Goal: Task Accomplishment & Management: Manage account settings

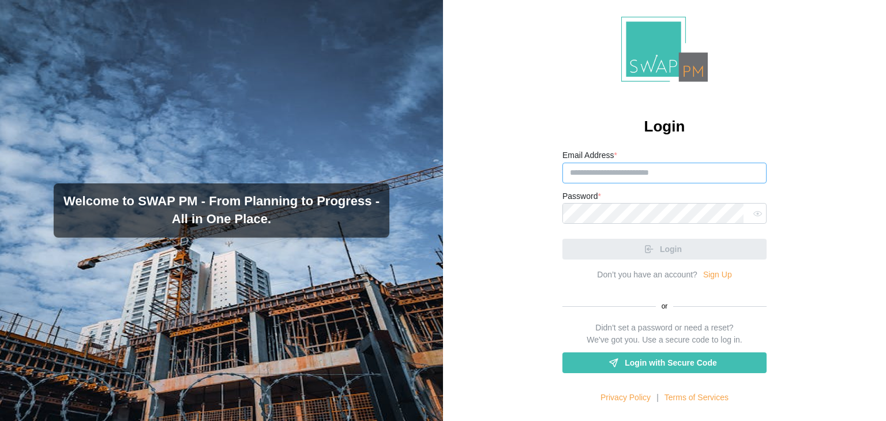
click at [609, 174] on input "Email Address *" at bounding box center [665, 173] width 204 height 21
paste input "**********"
type input "**********"
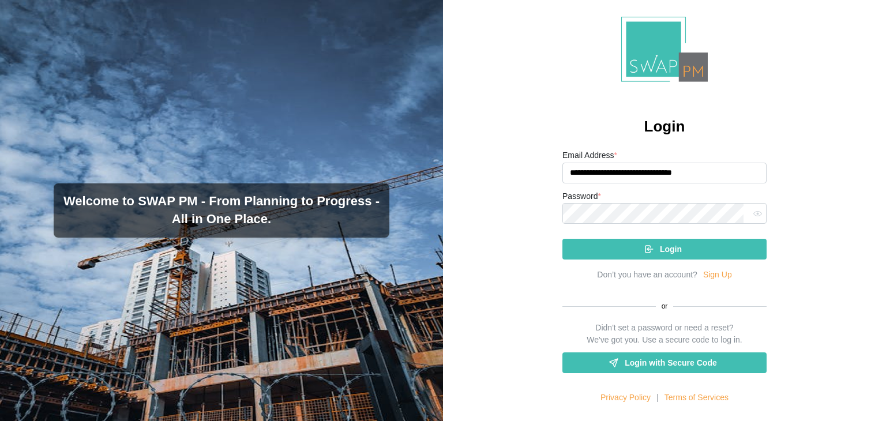
click at [599, 244] on div "Login" at bounding box center [663, 249] width 186 height 20
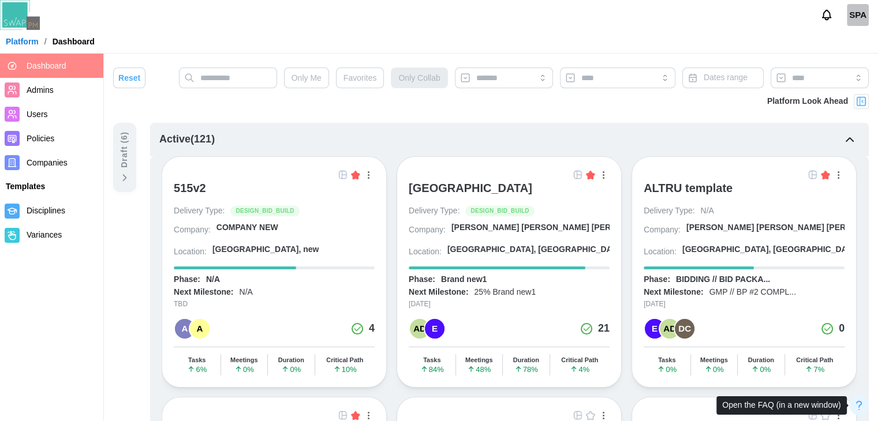
click at [856, 410] on icon "button" at bounding box center [859, 406] width 14 height 14
click at [187, 188] on div "515v2" at bounding box center [190, 188] width 32 height 14
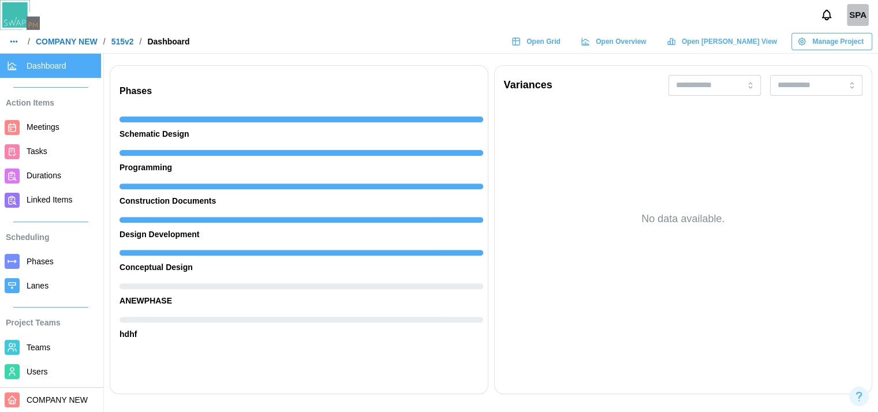
scroll to position [395, 0]
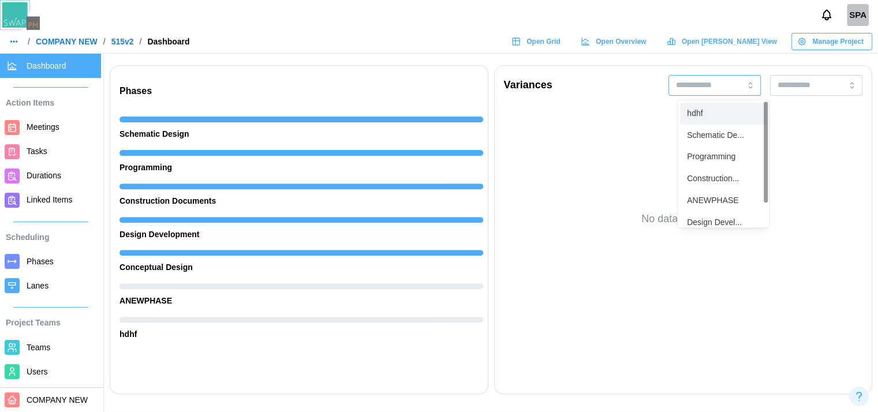
drag, startPoint x: 706, startPoint y: 79, endPoint x: 612, endPoint y: 192, distance: 147.0
click at [612, 192] on div "Variances hdhf Schematic De... Programming Construction... ANEWPHASE Design Dev…" at bounding box center [683, 229] width 378 height 329
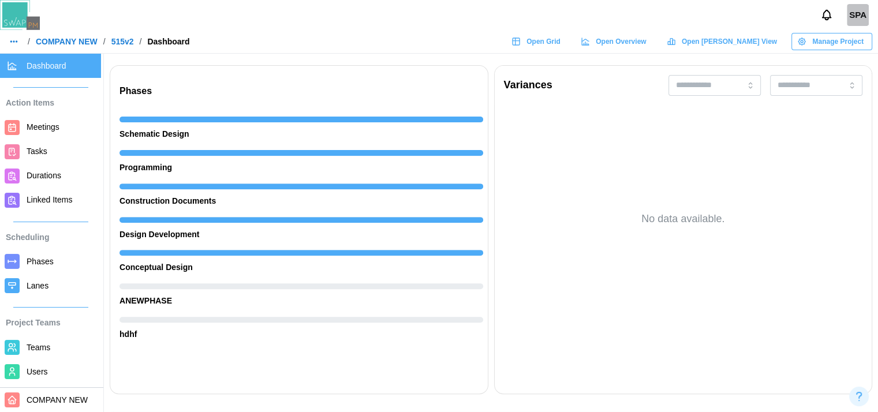
click at [612, 192] on div "No data available." at bounding box center [683, 219] width 359 height 211
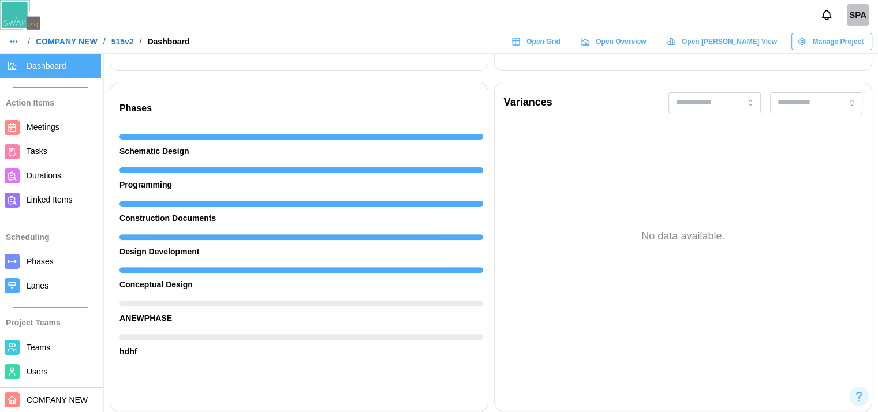
scroll to position [378, 0]
click at [730, 109] on input "search" at bounding box center [714, 102] width 92 height 21
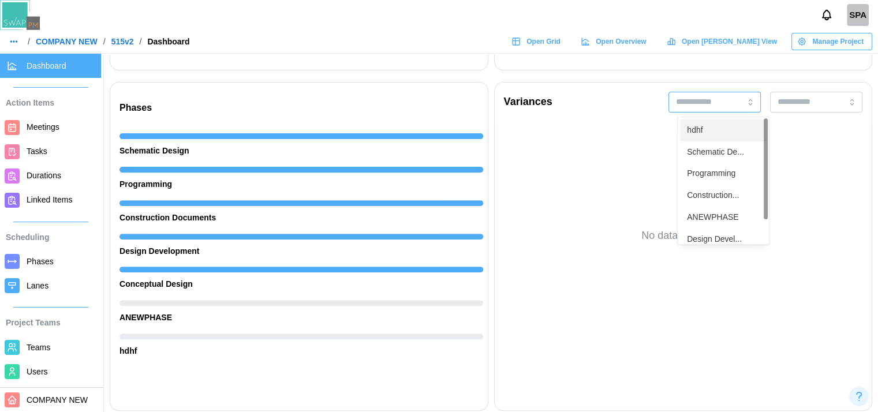
click at [713, 139] on div "hdhf" at bounding box center [723, 130] width 87 height 22
type input "****"
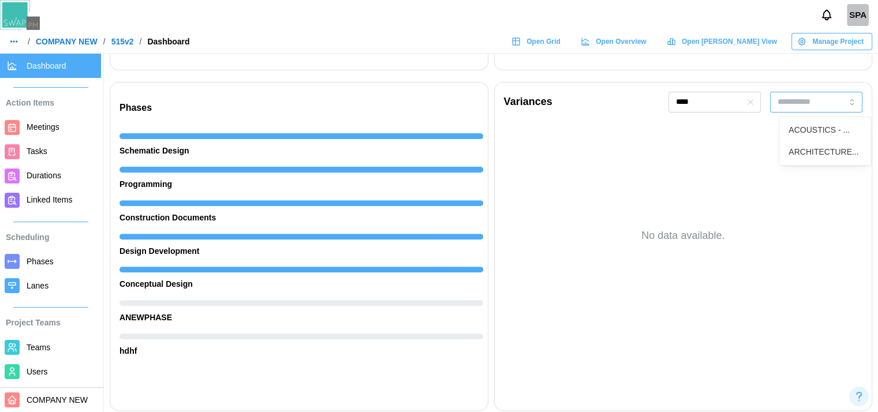
click at [810, 100] on input "search" at bounding box center [816, 102] width 92 height 21
type input "**********"
click at [7, 49] on button "button" at bounding box center [14, 41] width 16 height 16
click at [16, 46] on icon "button" at bounding box center [13, 41] width 9 height 9
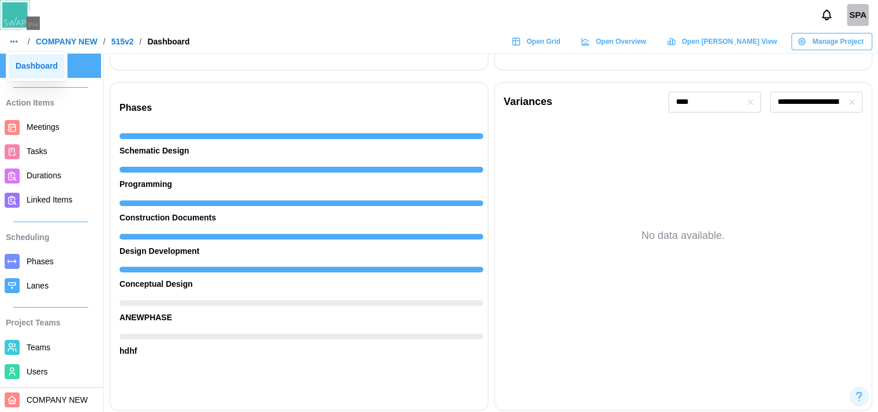
click at [39, 70] on div "Dashboard" at bounding box center [37, 66] width 42 height 13
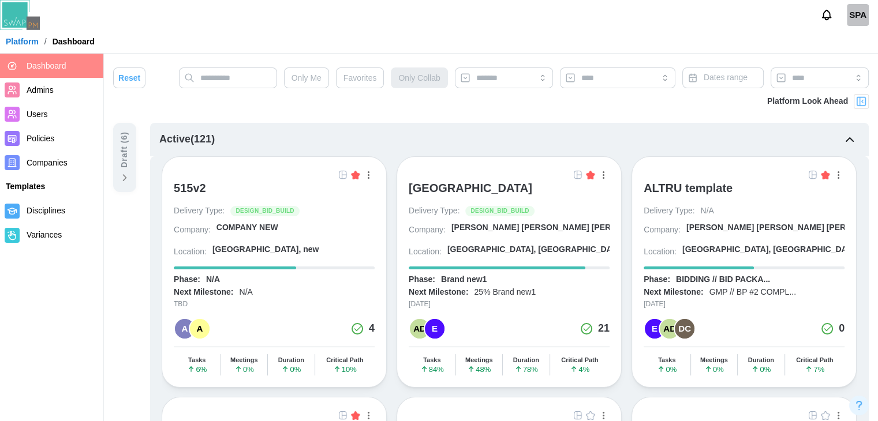
click at [448, 182] on div "ALTRU SPORTS COMPLEX" at bounding box center [469, 188] width 123 height 14
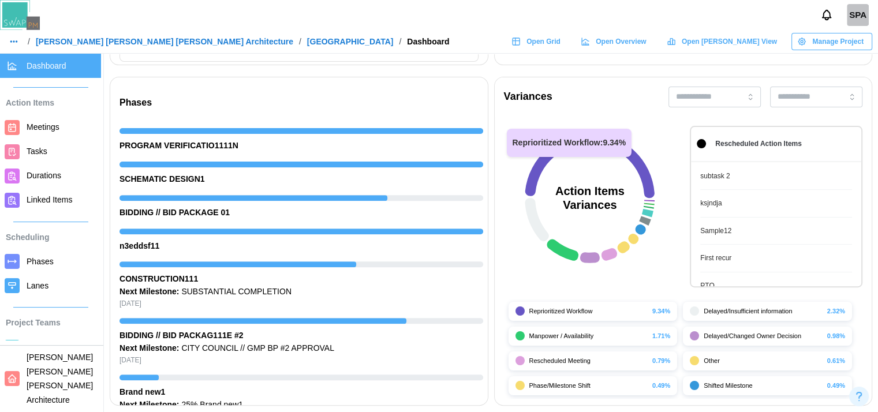
click at [555, 146] on icon at bounding box center [588, 165] width 129 height 65
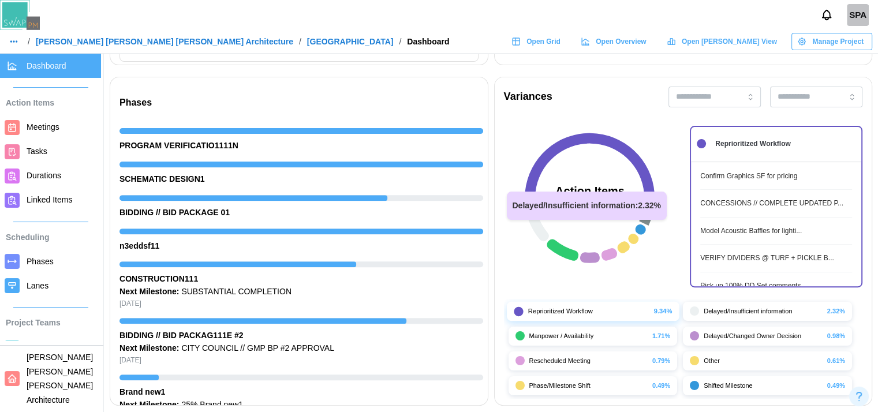
click at [539, 220] on icon at bounding box center [536, 219] width 24 height 43
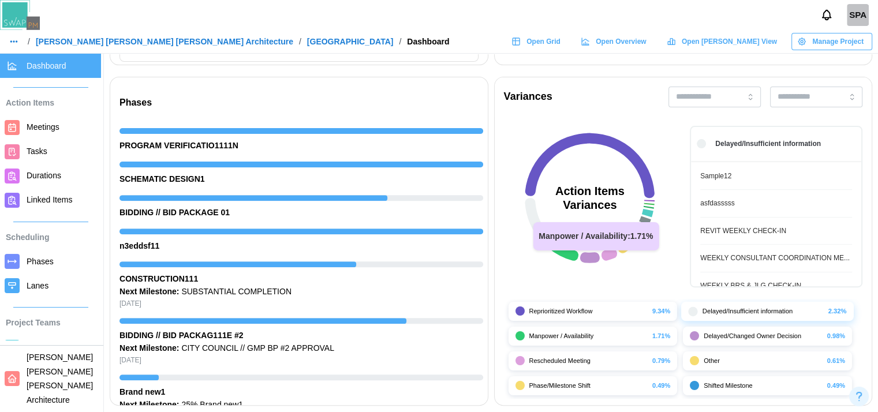
click at [565, 252] on icon at bounding box center [562, 249] width 32 height 21
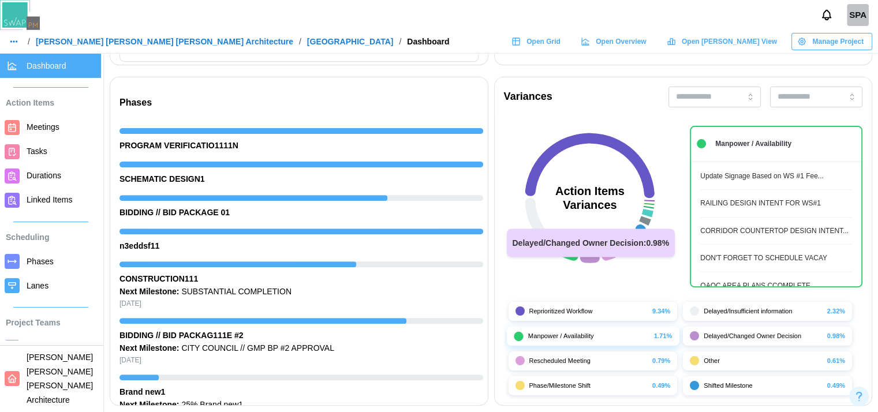
click at [592, 254] on icon at bounding box center [589, 257] width 20 height 10
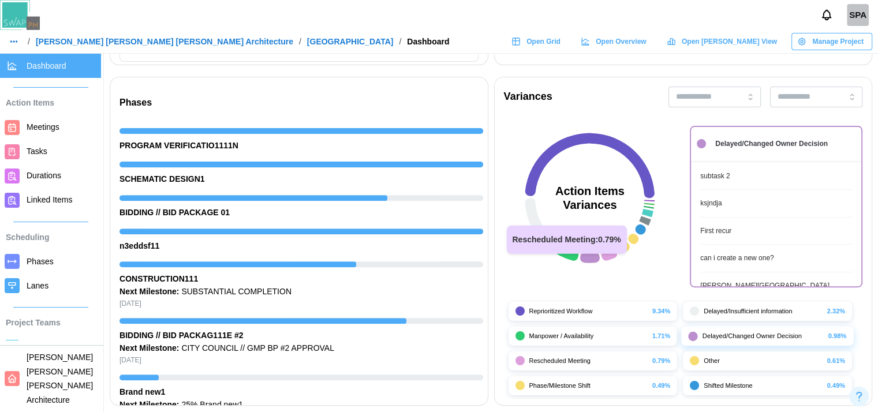
click at [616, 250] on icon at bounding box center [609, 254] width 16 height 13
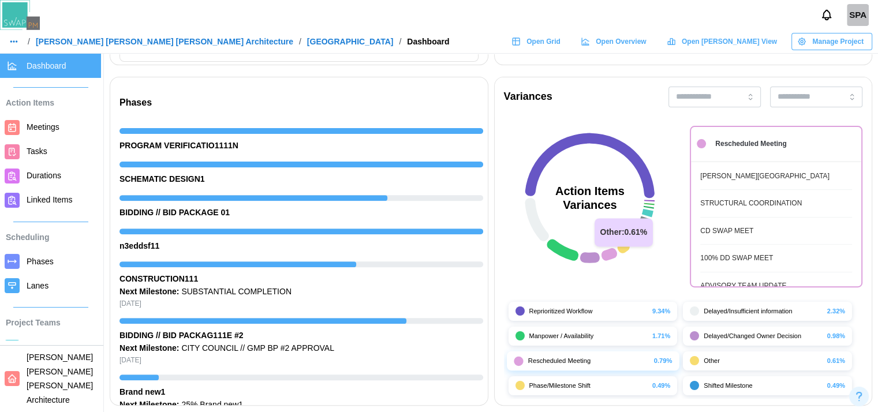
click at [629, 244] on icon at bounding box center [623, 247] width 12 height 12
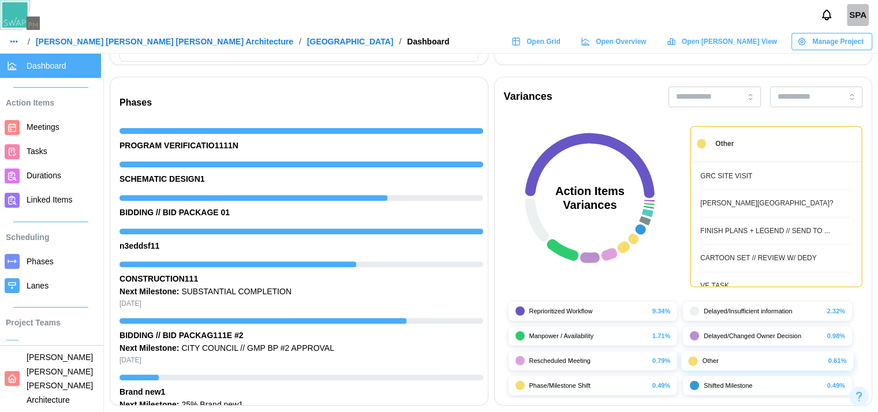
click at [560, 40] on span "Open Grid" at bounding box center [543, 41] width 34 height 16
click at [547, 153] on icon at bounding box center [588, 165] width 129 height 65
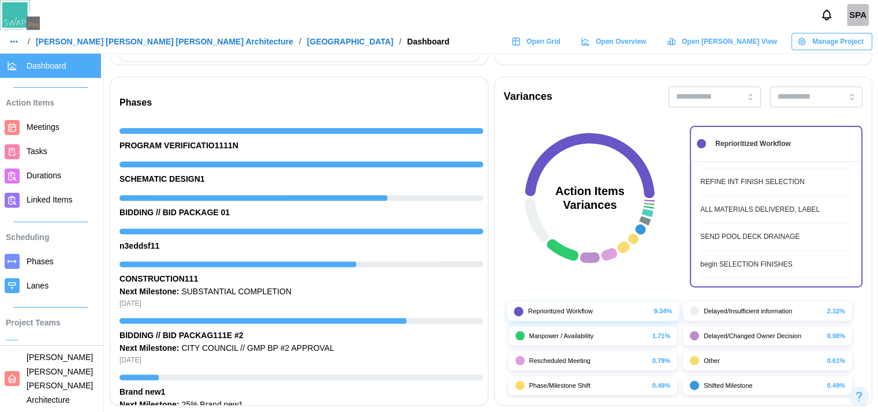
scroll to position [872, 0]
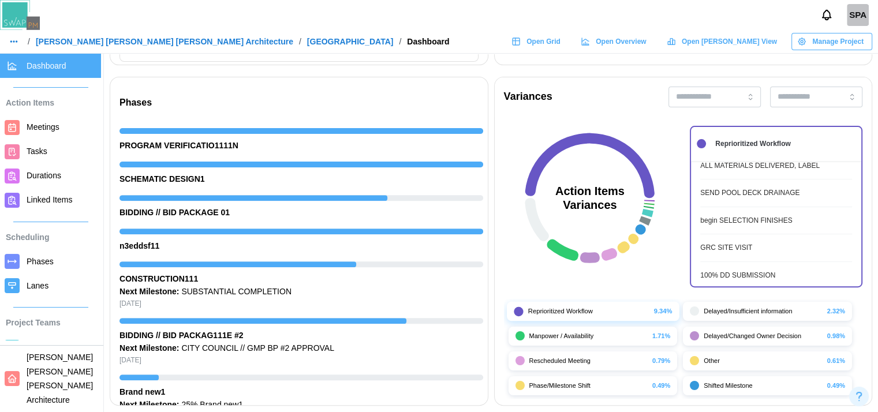
click at [560, 44] on span "Open Grid" at bounding box center [543, 41] width 34 height 16
click at [610, 256] on icon at bounding box center [609, 254] width 16 height 13
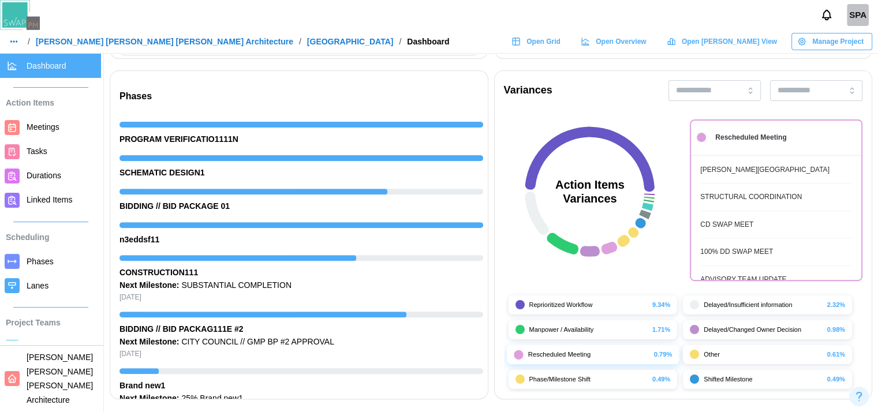
scroll to position [390, 0]
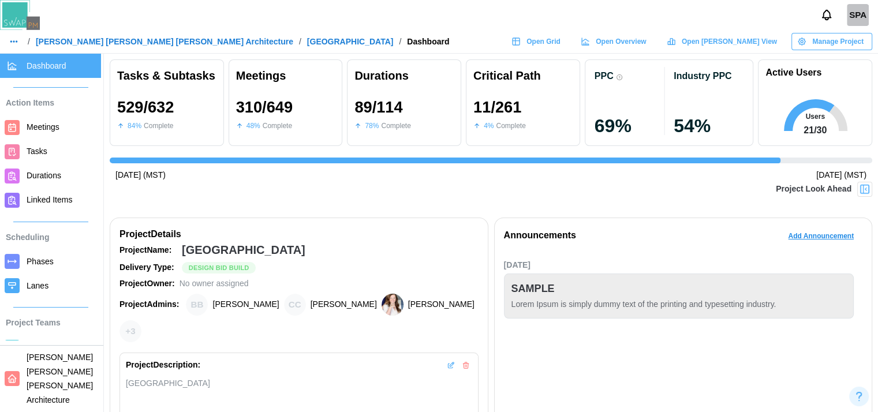
click at [39, 156] on span "Tasks" at bounding box center [37, 151] width 21 height 9
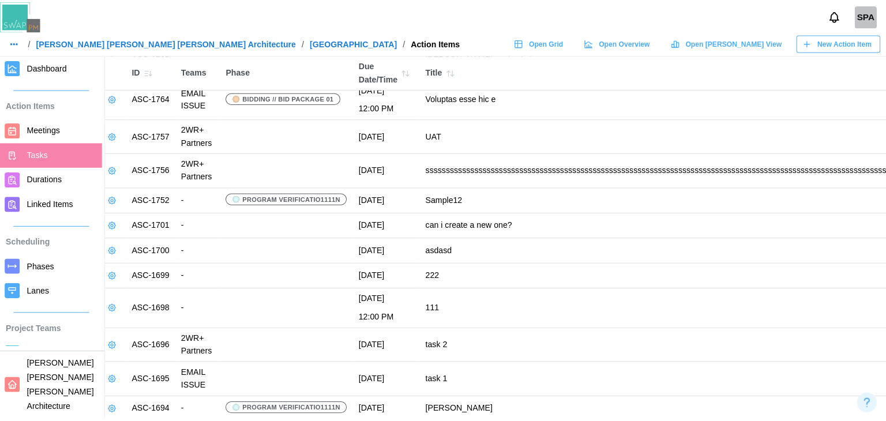
scroll to position [938, 7]
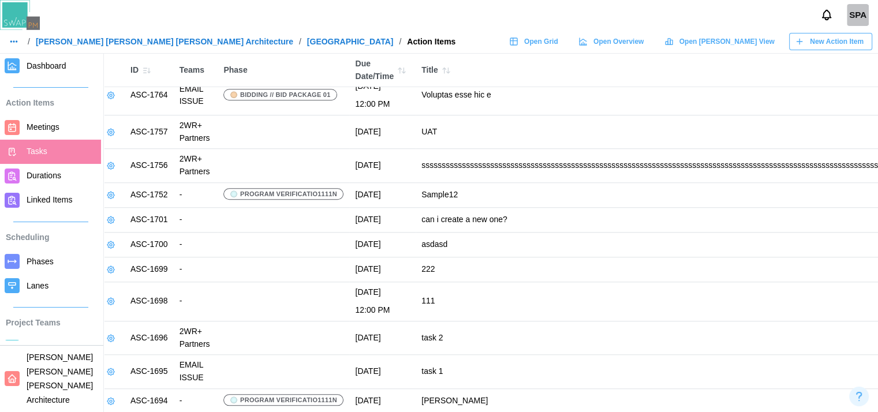
click at [820, 44] on span "New Action Item" at bounding box center [836, 41] width 54 height 16
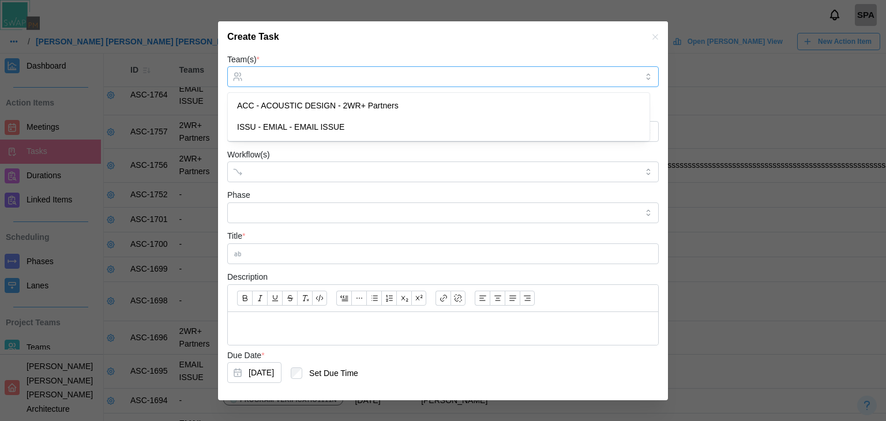
click at [486, 70] on div at bounding box center [442, 77] width 392 height 20
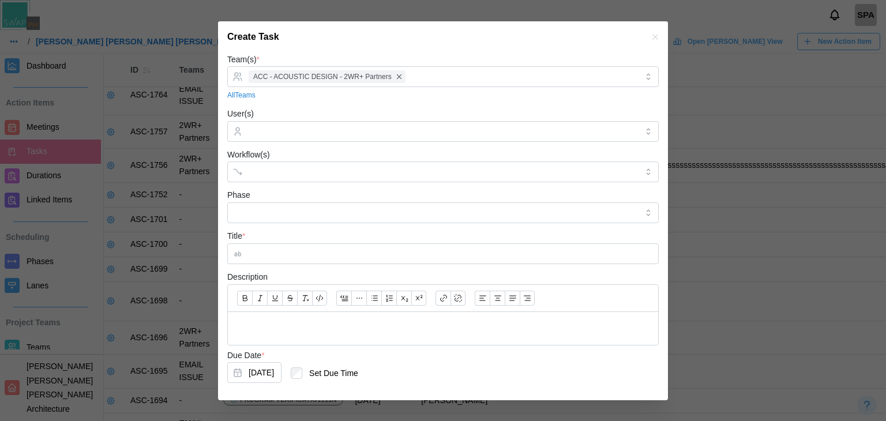
click at [372, 141] on form "Team(s) * ACC - ACOUSTIC DESIGN - 2WR+ Partners All Teams User(s) Workflow(s) P…" at bounding box center [443, 251] width 432 height 397
click at [339, 248] on input "Title *" at bounding box center [443, 253] width 432 height 21
type input "*"
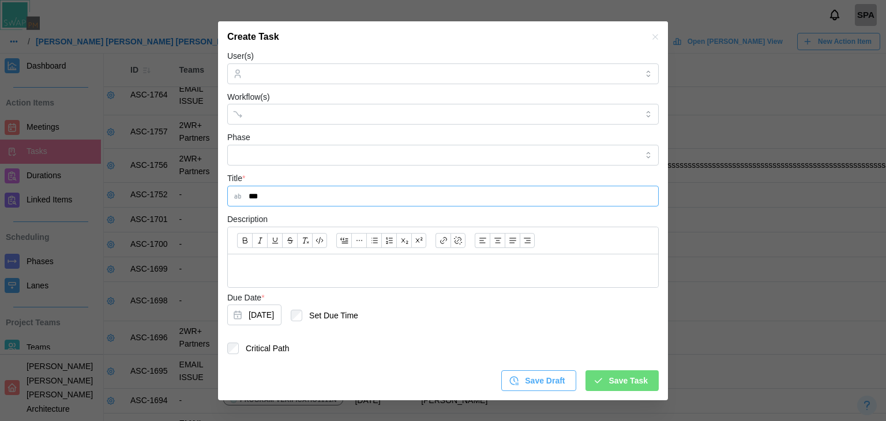
scroll to position [58, 0]
type input "***"
click at [603, 371] on div "Save Task" at bounding box center [620, 381] width 55 height 20
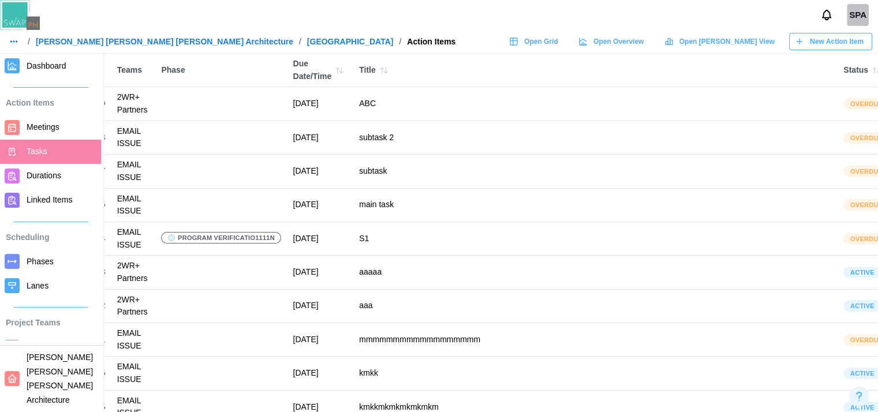
scroll to position [0, 0]
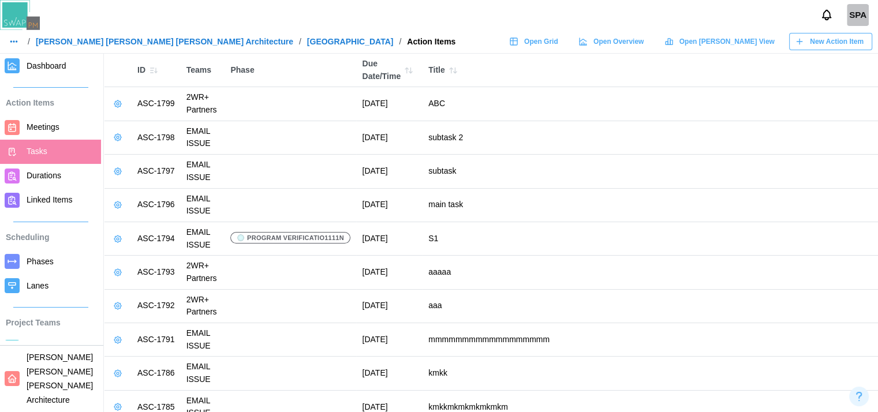
click at [119, 107] on icon at bounding box center [117, 103] width 9 height 9
click at [113, 106] on icon at bounding box center [117, 103] width 9 height 9
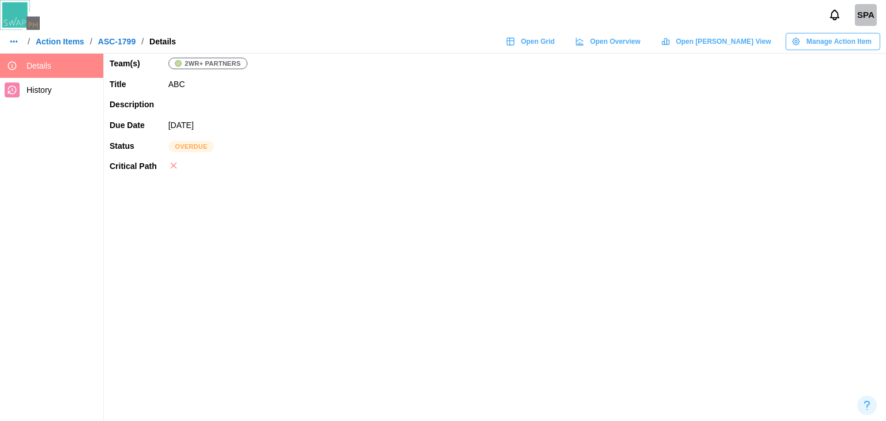
click at [72, 43] on link "Action Items" at bounding box center [60, 42] width 48 height 8
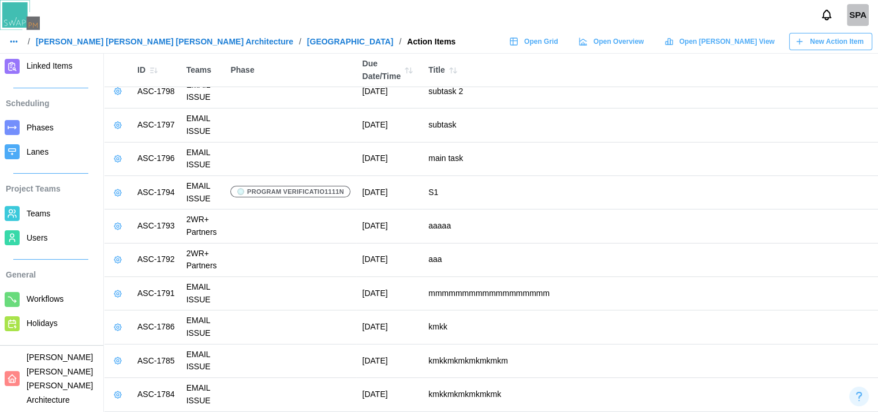
scroll to position [153, 0]
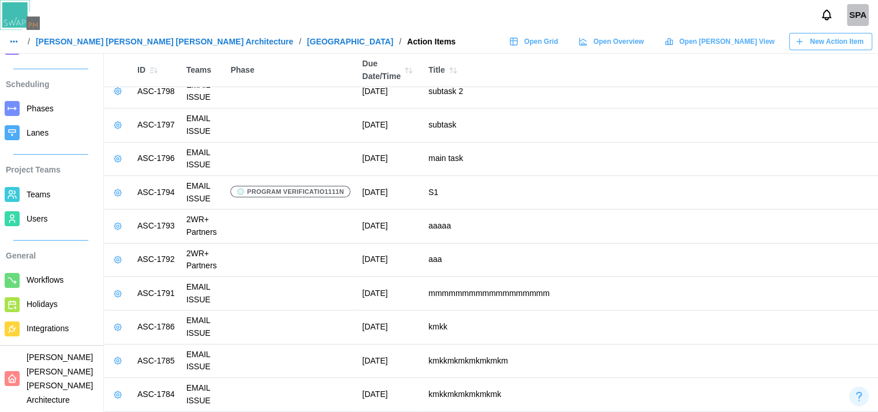
click at [120, 224] on icon at bounding box center [117, 226] width 7 height 7
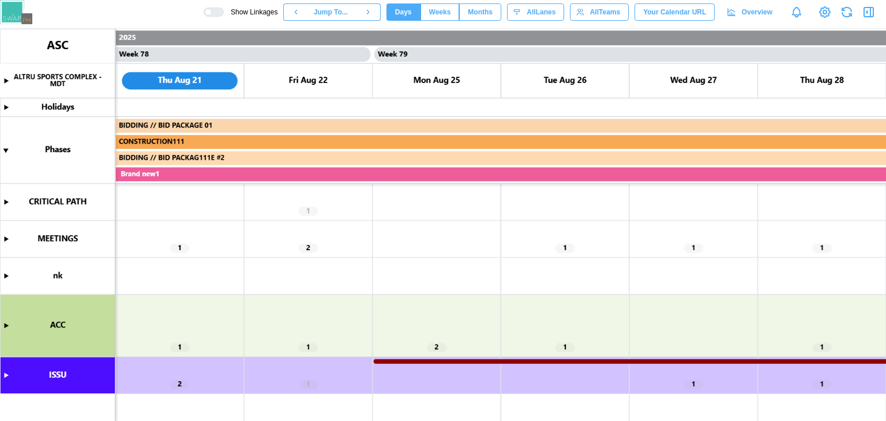
scroll to position [0, 49843]
click at [603, 253] on canvas at bounding box center [443, 225] width 886 height 392
click at [437, 349] on canvas at bounding box center [443, 225] width 886 height 392
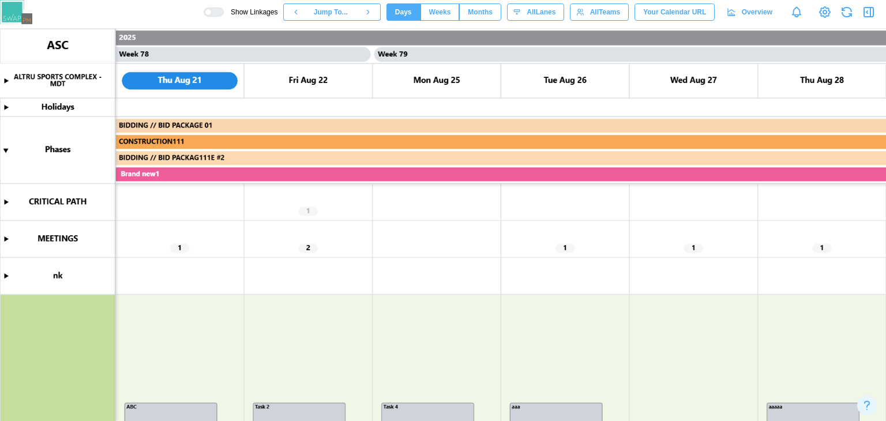
scroll to position [223, 0]
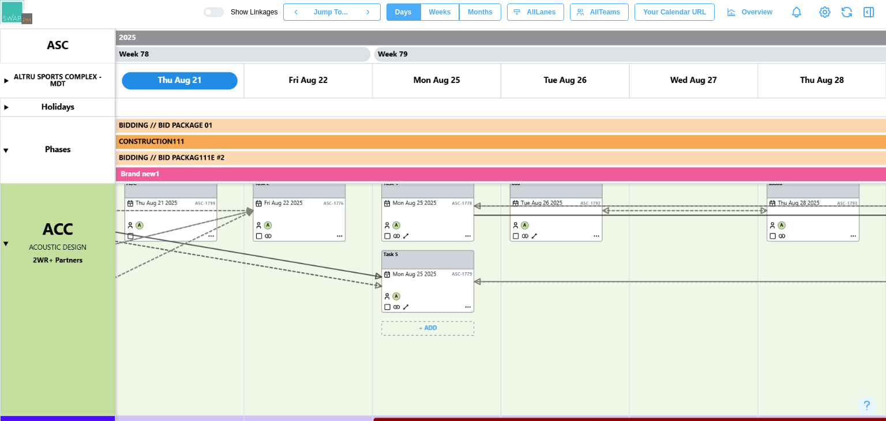
click at [468, 310] on canvas at bounding box center [443, 225] width 886 height 392
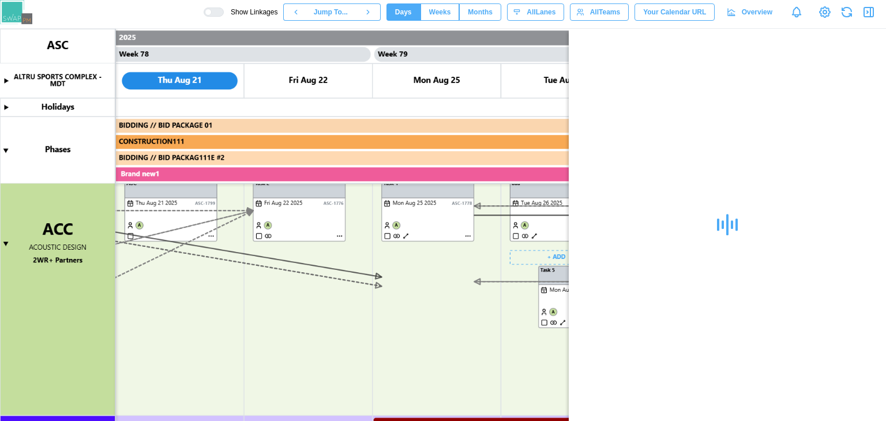
drag, startPoint x: 429, startPoint y: 256, endPoint x: 688, endPoint y: 299, distance: 262.1
click at [688, 299] on body "Show Linkages Jump To... Days Weeks Months days All Lanes All Teams Your Calend…" at bounding box center [443, 210] width 886 height 421
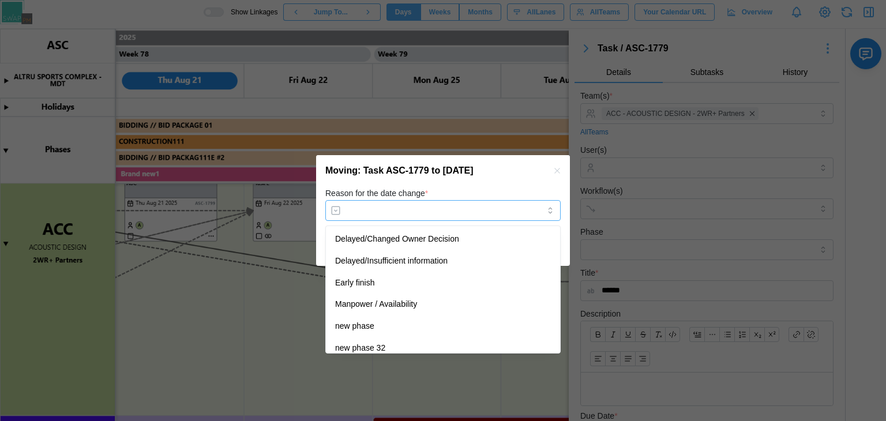
click at [397, 208] on input "Reason for the date change *" at bounding box center [442, 210] width 235 height 21
type input "**********"
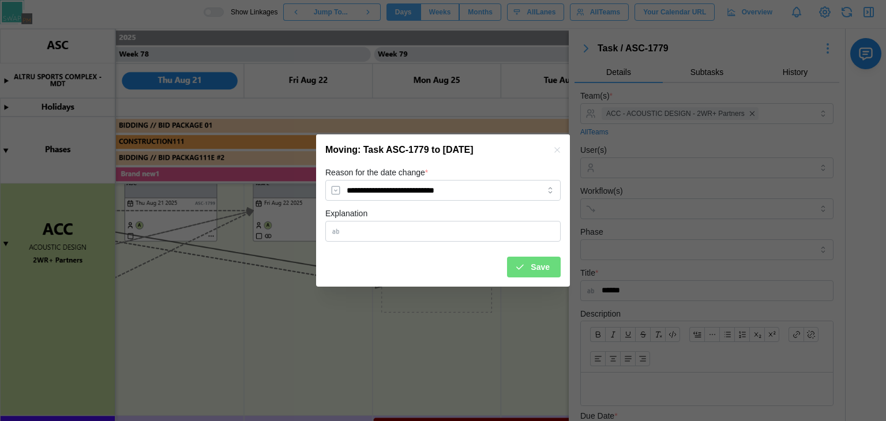
click at [518, 261] on div "Save" at bounding box center [532, 267] width 35 height 20
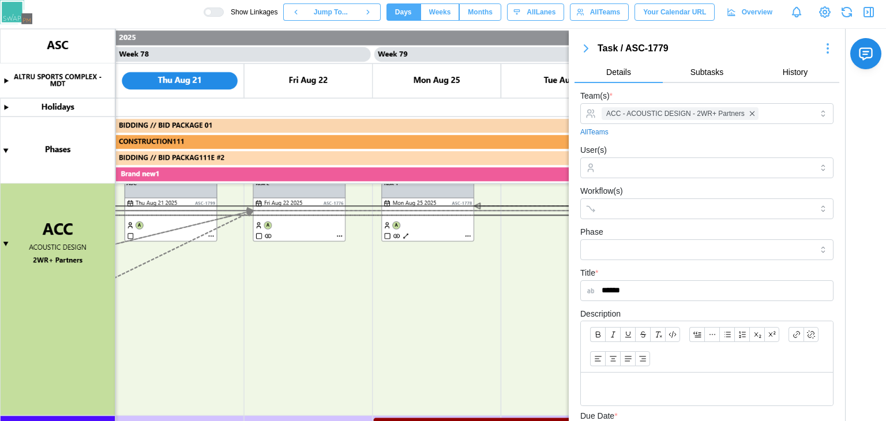
click at [534, 265] on canvas at bounding box center [443, 225] width 886 height 392
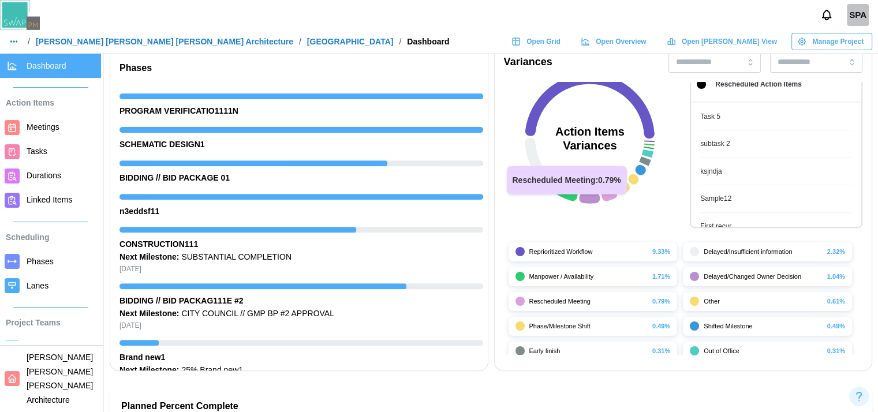
scroll to position [420, 0]
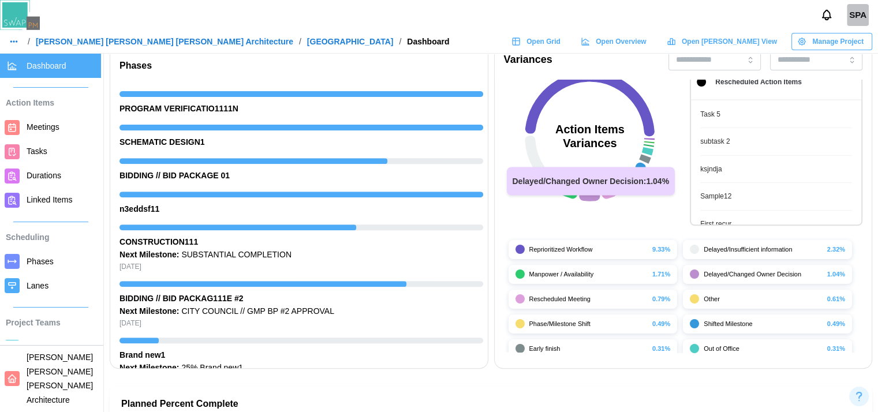
click at [597, 196] on icon at bounding box center [589, 195] width 21 height 10
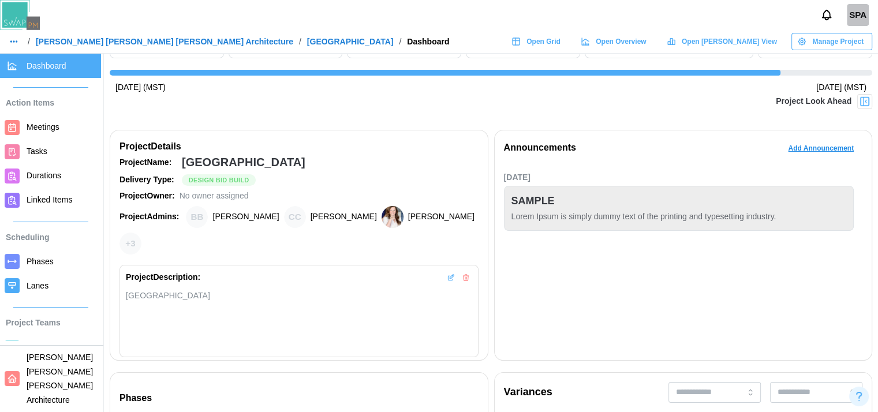
scroll to position [87, 4]
click at [870, 107] on div at bounding box center [864, 102] width 15 height 15
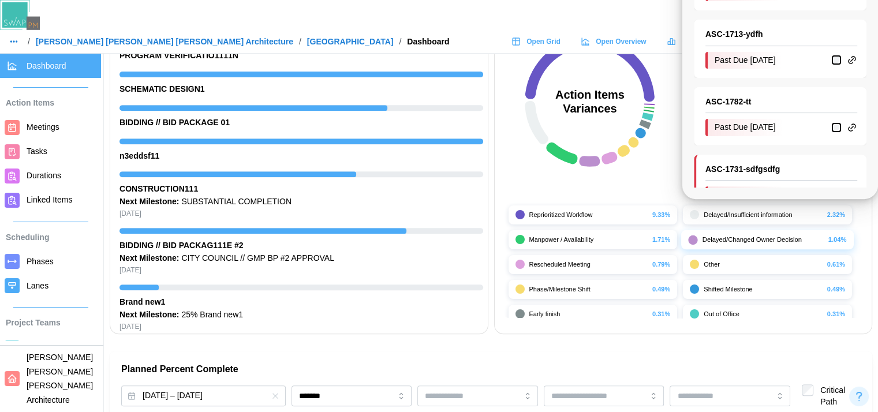
scroll to position [456, 4]
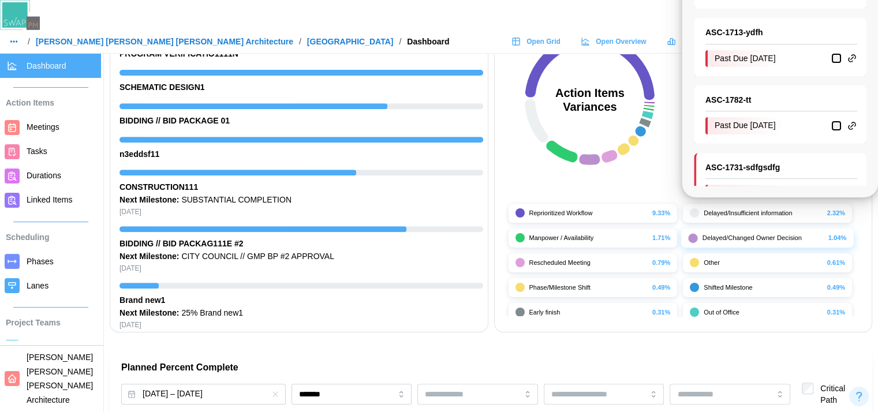
click at [33, 373] on span "Users" at bounding box center [37, 371] width 21 height 9
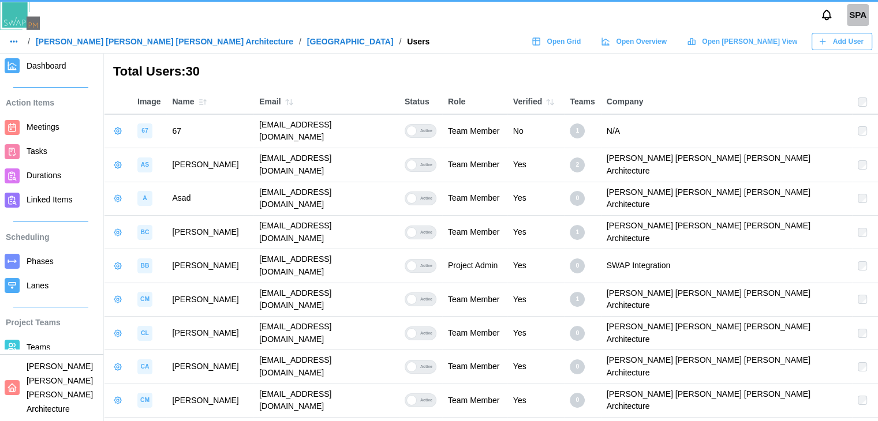
click at [832, 38] on div "Add User" at bounding box center [841, 41] width 46 height 16
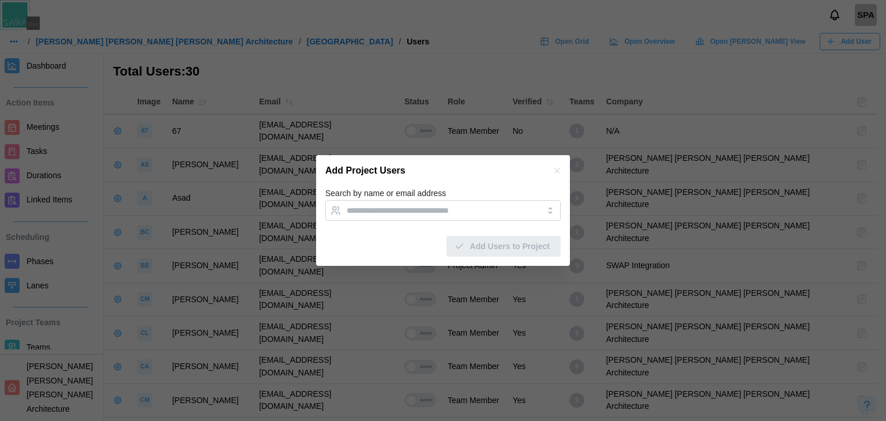
click at [404, 223] on form "Search by name or email address Add Users to Project" at bounding box center [442, 221] width 235 height 71
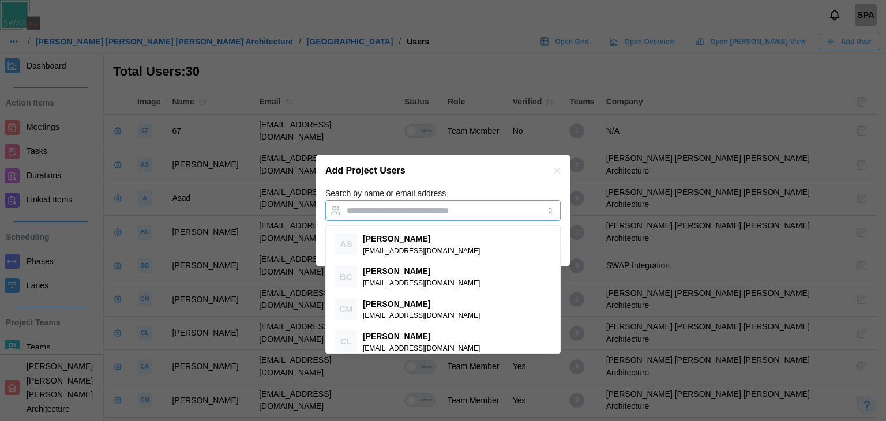
click at [397, 215] on div at bounding box center [431, 211] width 175 height 20
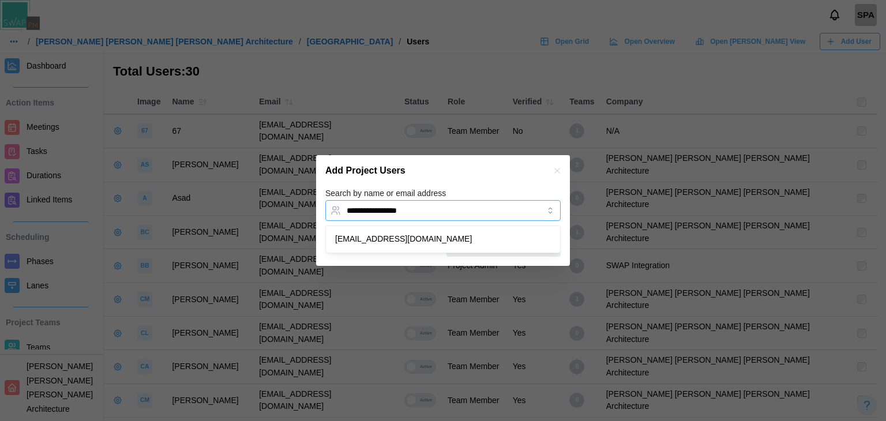
type input "**********"
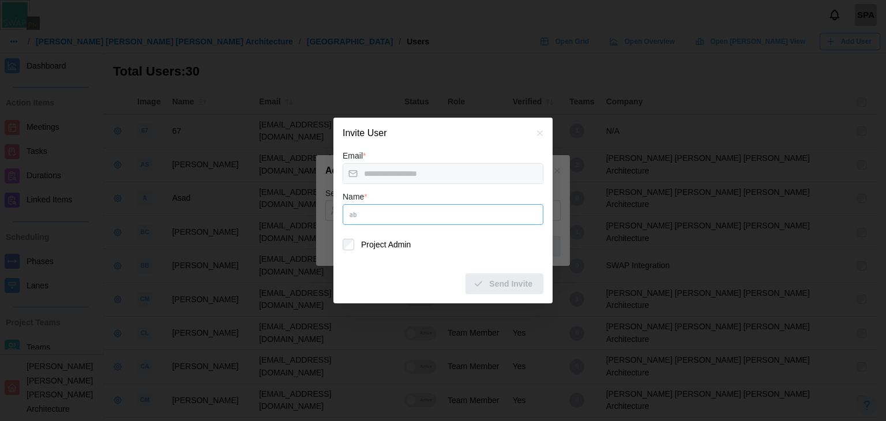
click at [406, 218] on input "Name *" at bounding box center [443, 214] width 201 height 21
click at [542, 132] on icon "button" at bounding box center [539, 133] width 9 height 9
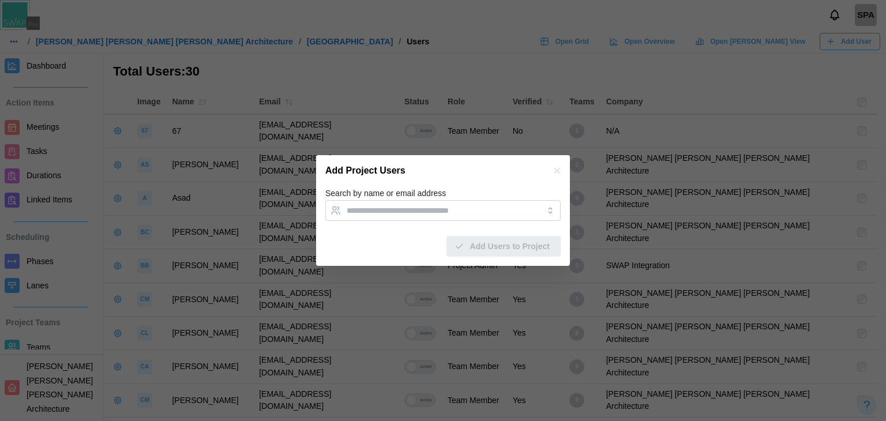
click at [553, 173] on icon "button" at bounding box center [557, 170] width 9 height 9
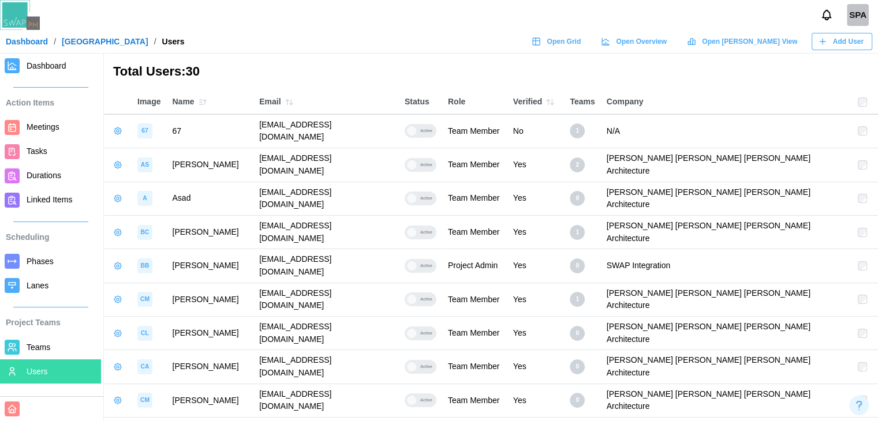
click at [835, 40] on span "Add User" at bounding box center [848, 41] width 31 height 16
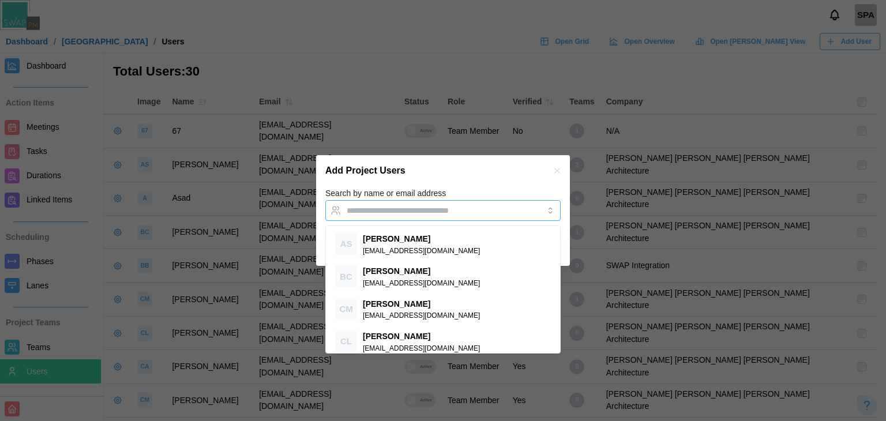
click at [444, 203] on div at bounding box center [431, 211] width 175 height 20
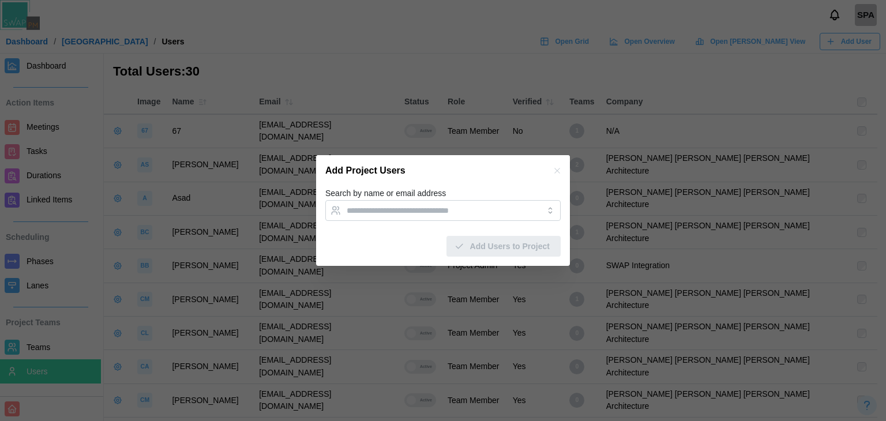
click at [436, 190] on label "Search by name or email address" at bounding box center [385, 194] width 121 height 13
click at [436, 206] on input "Search by name or email address" at bounding box center [433, 210] width 172 height 9
click at [559, 167] on icon "button" at bounding box center [557, 170] width 9 height 9
